Goal: Information Seeking & Learning: Learn about a topic

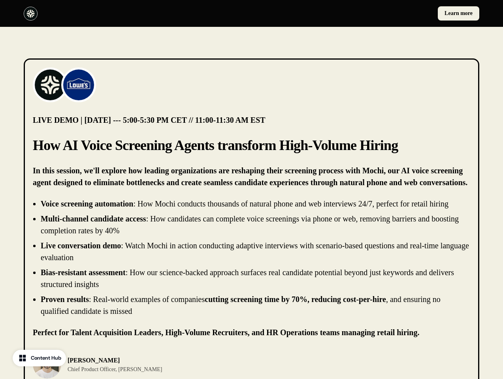
click at [251, 13] on div "Learn more" at bounding box center [251, 13] width 503 height 27
click at [136, 13] on div at bounding box center [136, 14] width 225 height 14
click at [367, 13] on div "Learn more" at bounding box center [367, 13] width 225 height 14
click at [50, 85] on img at bounding box center [50, 85] width 32 height 32
click at [79, 85] on img at bounding box center [79, 85] width 32 height 32
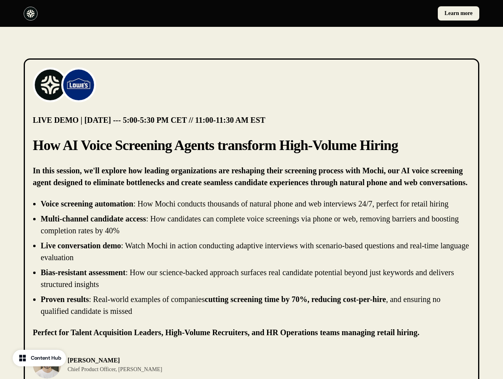
click at [251, 257] on li "Live conversation demo : Watch Mochi in action conducting adaptive interviews w…" at bounding box center [255, 252] width 429 height 24
click at [251, 364] on div "[PERSON_NAME] Chief Product Officer, [PERSON_NAME]" at bounding box center [251, 364] width 437 height 28
click at [140, 364] on div "[PERSON_NAME] Chief Product Officer, [PERSON_NAME]" at bounding box center [140, 364] width 214 height 28
click at [102, 364] on p "[PERSON_NAME]" at bounding box center [115, 360] width 94 height 9
click at [363, 364] on div at bounding box center [363, 364] width 214 height 28
